Goal: Check status

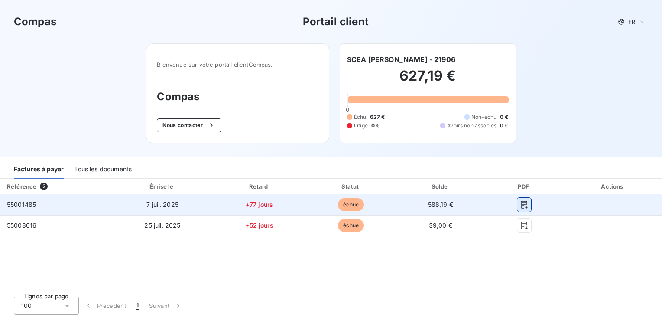
click at [525, 206] on icon "button" at bounding box center [524, 204] width 9 height 9
click at [527, 201] on icon "button" at bounding box center [524, 204] width 9 height 9
click at [526, 206] on icon "button" at bounding box center [524, 205] width 7 height 8
click at [524, 205] on icon "button" at bounding box center [524, 204] width 9 height 9
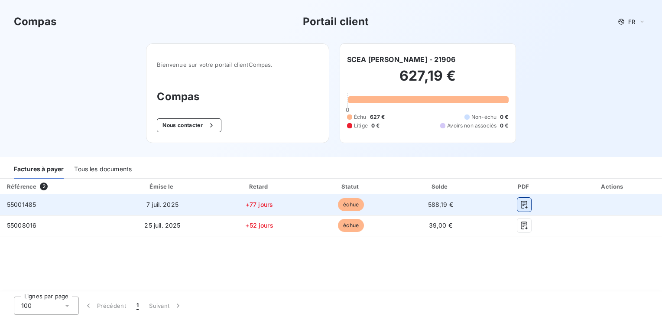
click at [524, 205] on icon "button" at bounding box center [524, 204] width 9 height 9
